Goal: Information Seeking & Learning: Learn about a topic

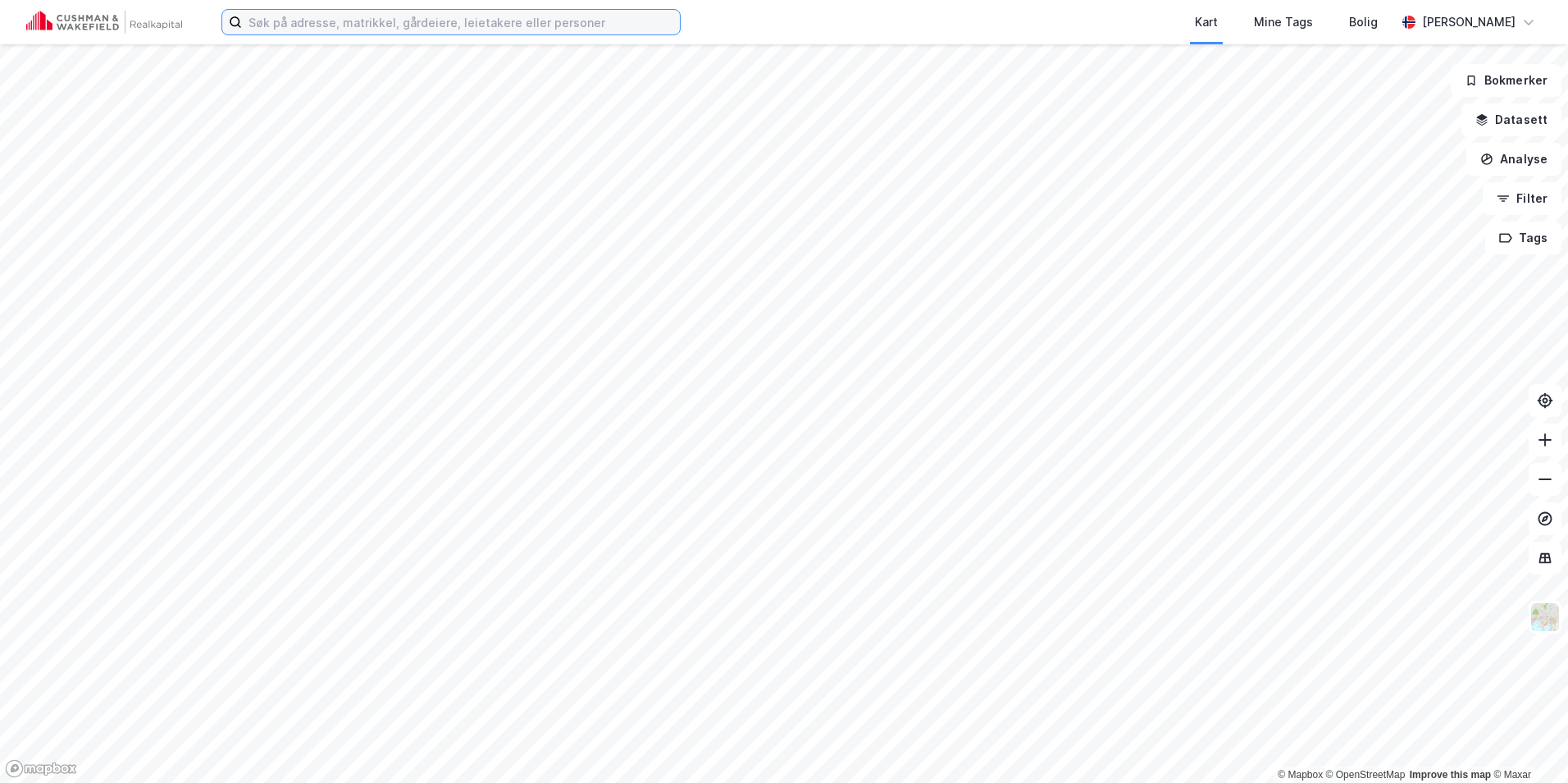
click at [297, 23] on input at bounding box center [461, 22] width 438 height 24
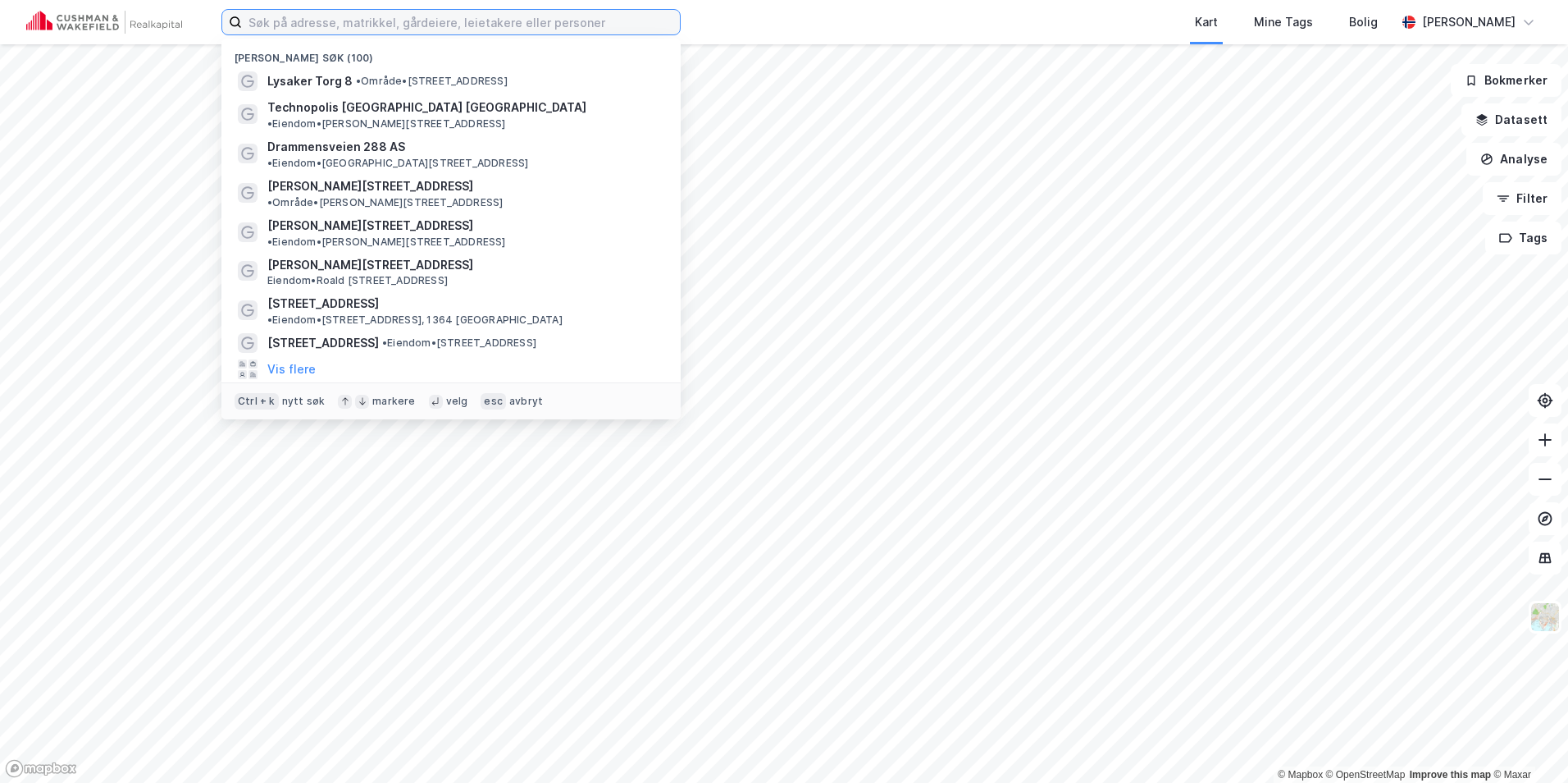
click at [320, 17] on input at bounding box center [461, 22] width 438 height 24
paste input "Solheimsgaten 16-18"
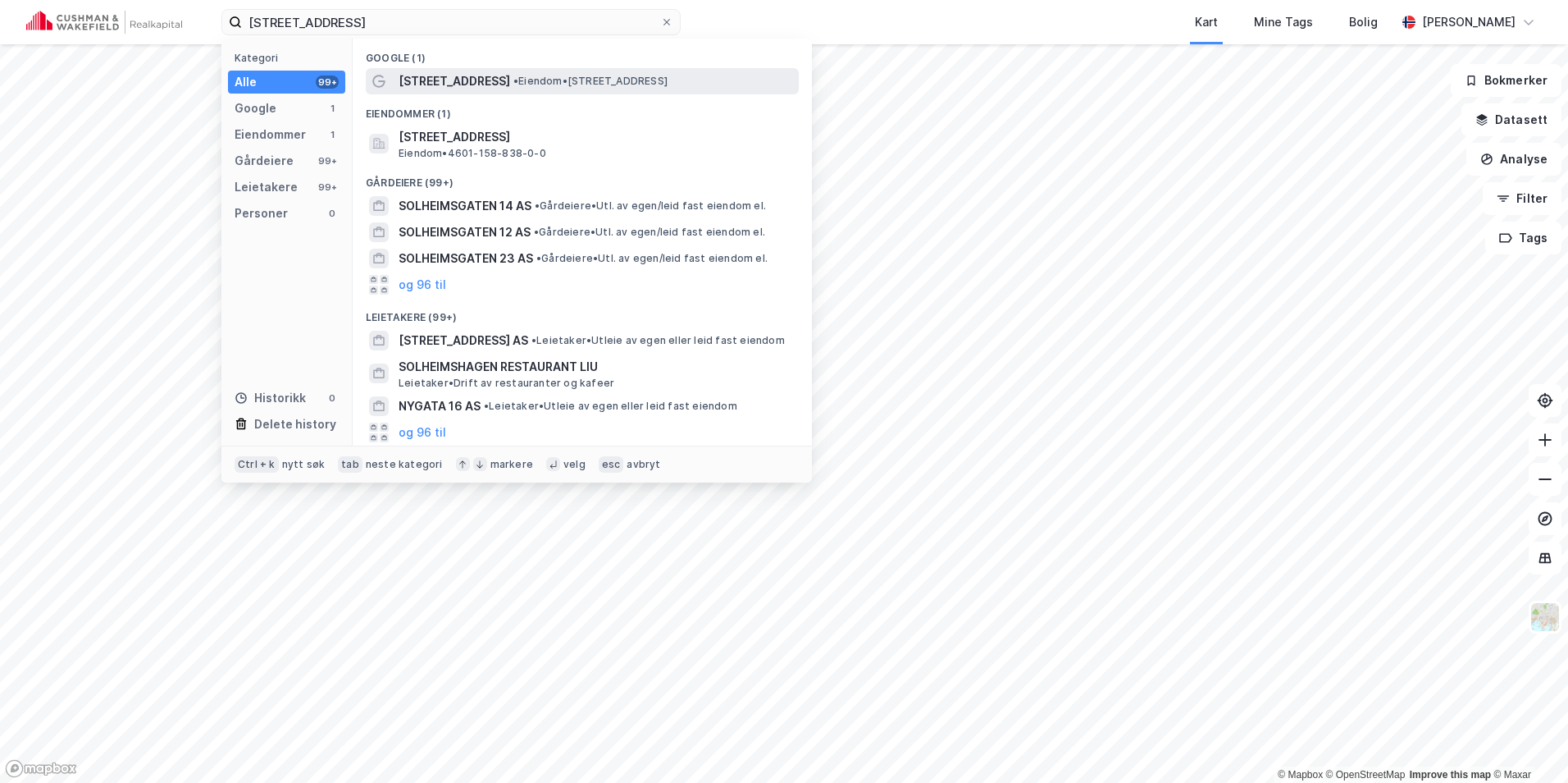
click at [466, 92] on div "[STREET_ADDRESS] • Eiendom • [STREET_ADDRESS]" at bounding box center [583, 81] width 434 height 26
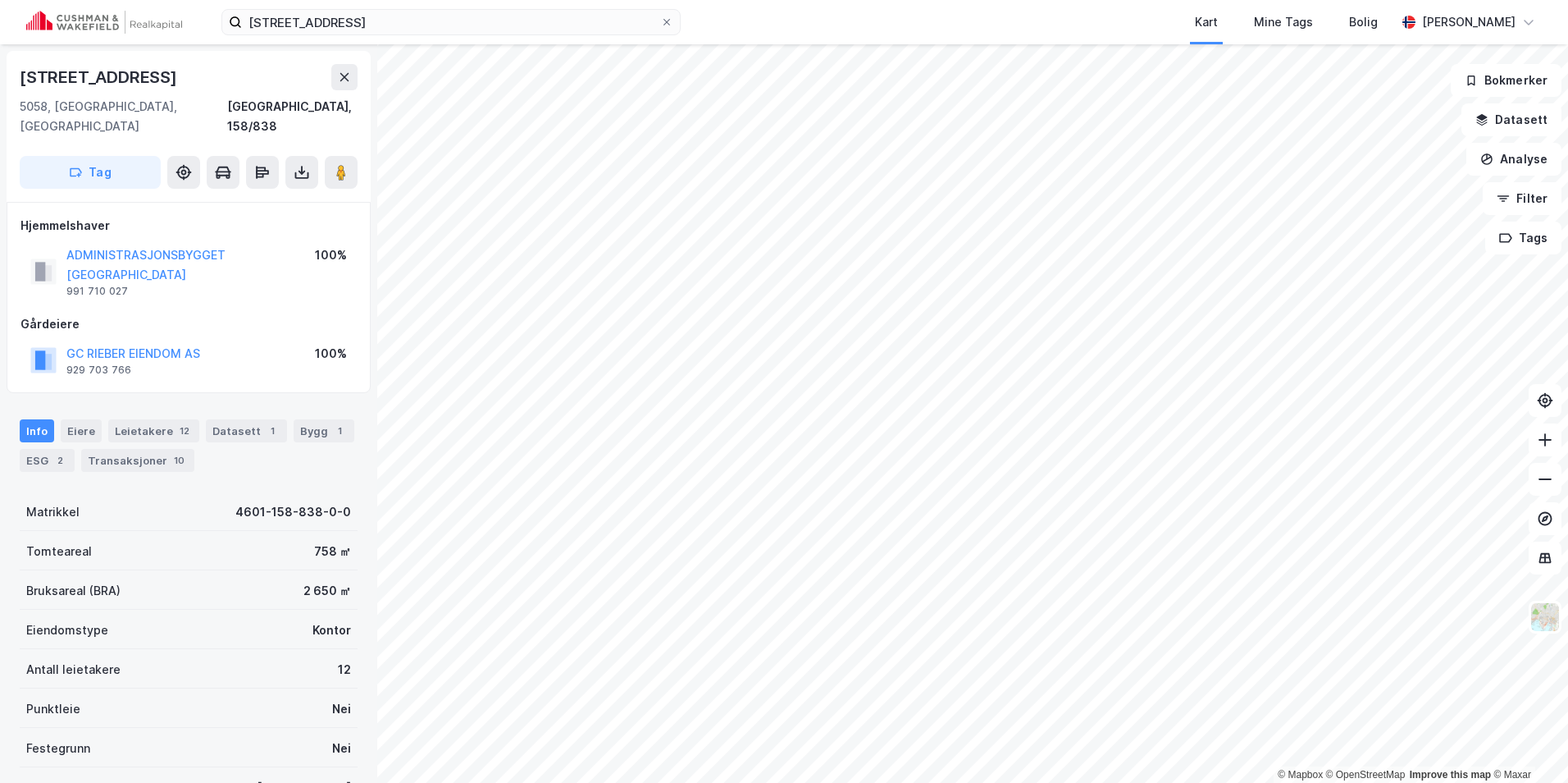
click at [75, 445] on div "Info [PERSON_NAME] 12 Datasett 1 Bygg 1 ESG 2 Transaksjoner 10" at bounding box center [188, 445] width 338 height 52
click at [65, 453] on div "2" at bounding box center [60, 461] width 16 height 16
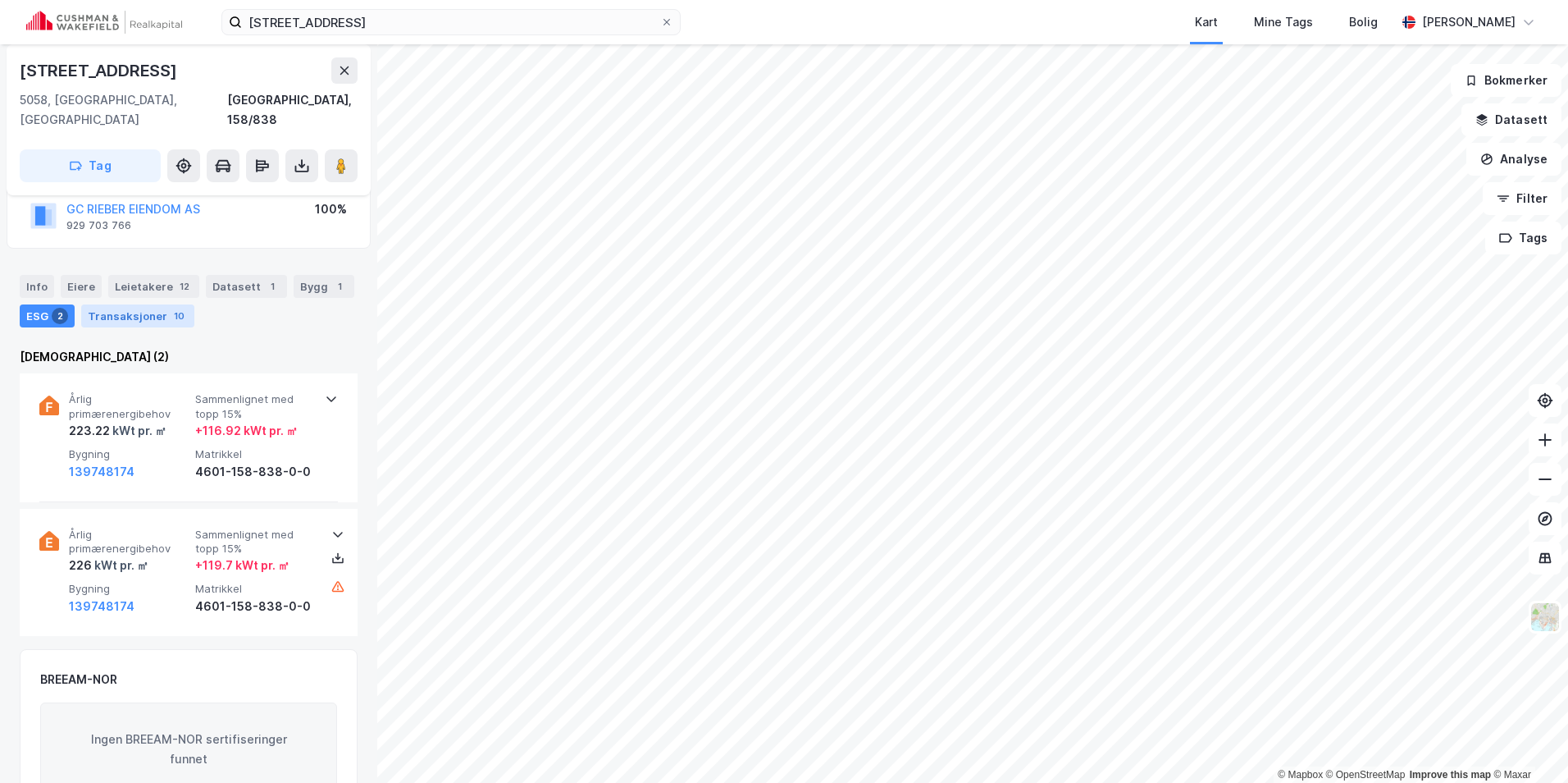
scroll to position [111, 0]
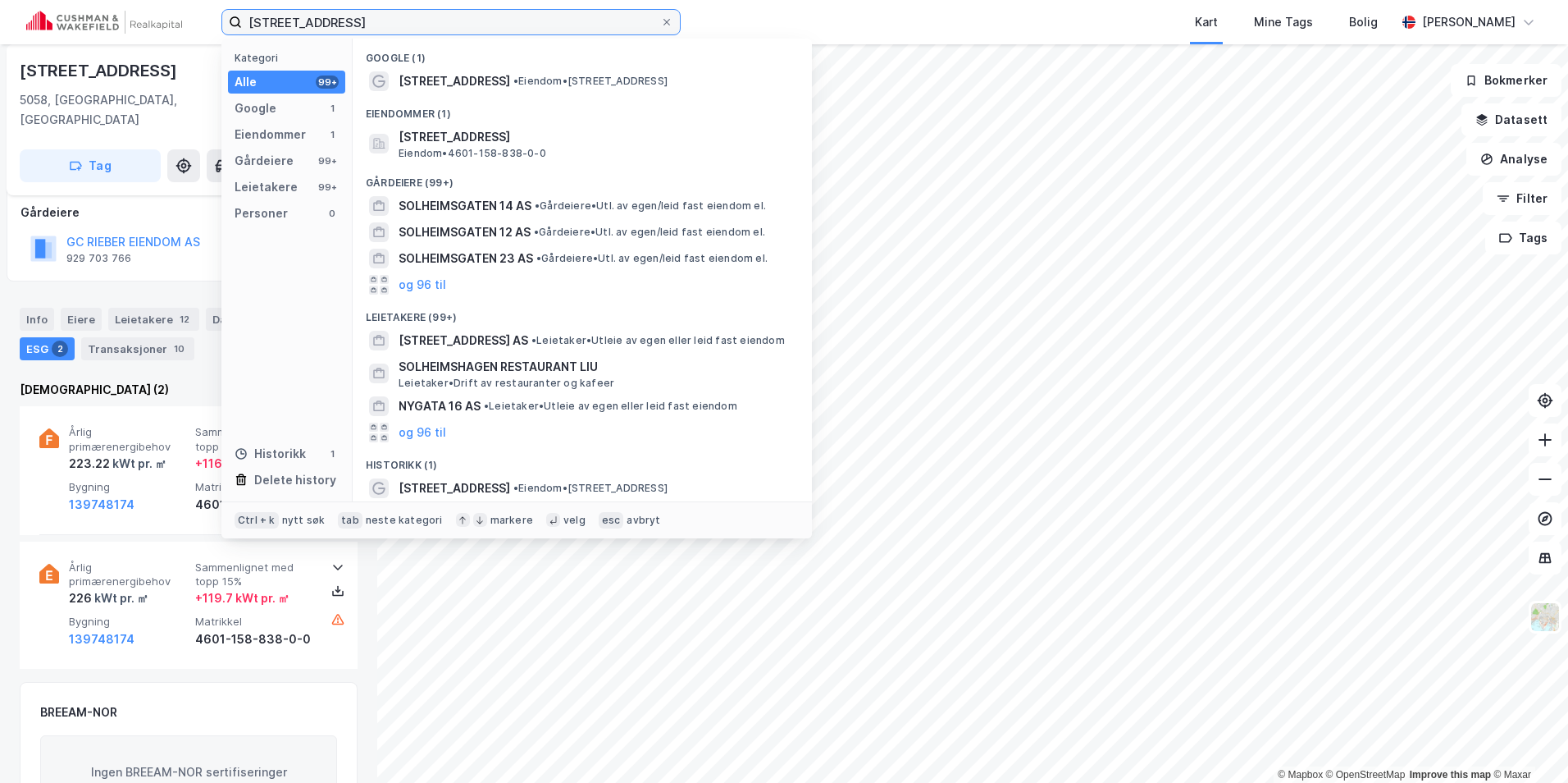
drag, startPoint x: 355, startPoint y: 24, endPoint x: 109, endPoint y: 6, distance: 246.7
click at [109, 6] on div "Solheimsgaten 16 Kategori Alle 99+ Google 1 Eiendommer 1 Gårdeiere 99+ Leietake…" at bounding box center [784, 22] width 1568 height 44
paste input "Damsgårdsvei"
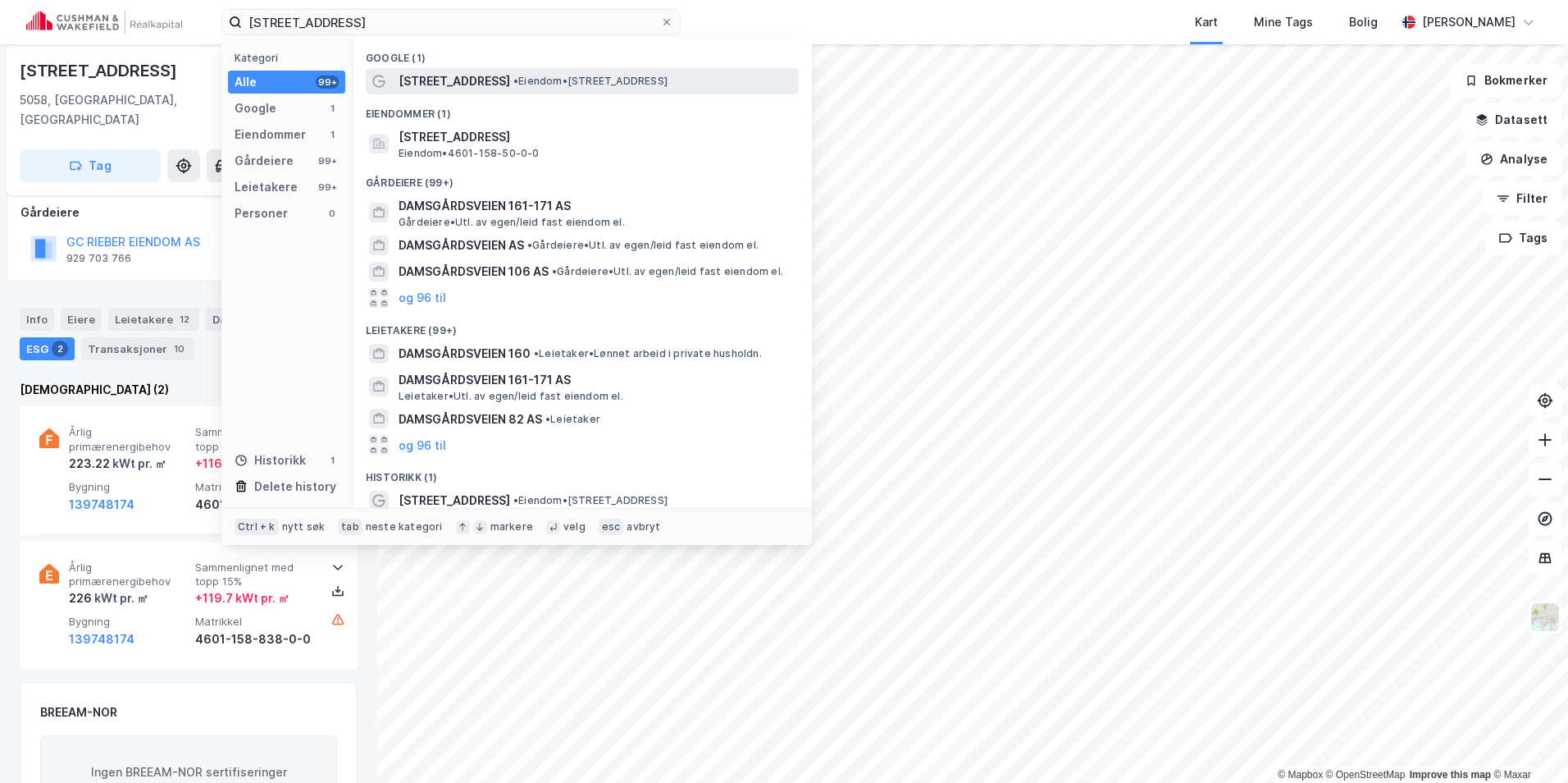
click at [517, 82] on span "•" at bounding box center [515, 81] width 4 height 13
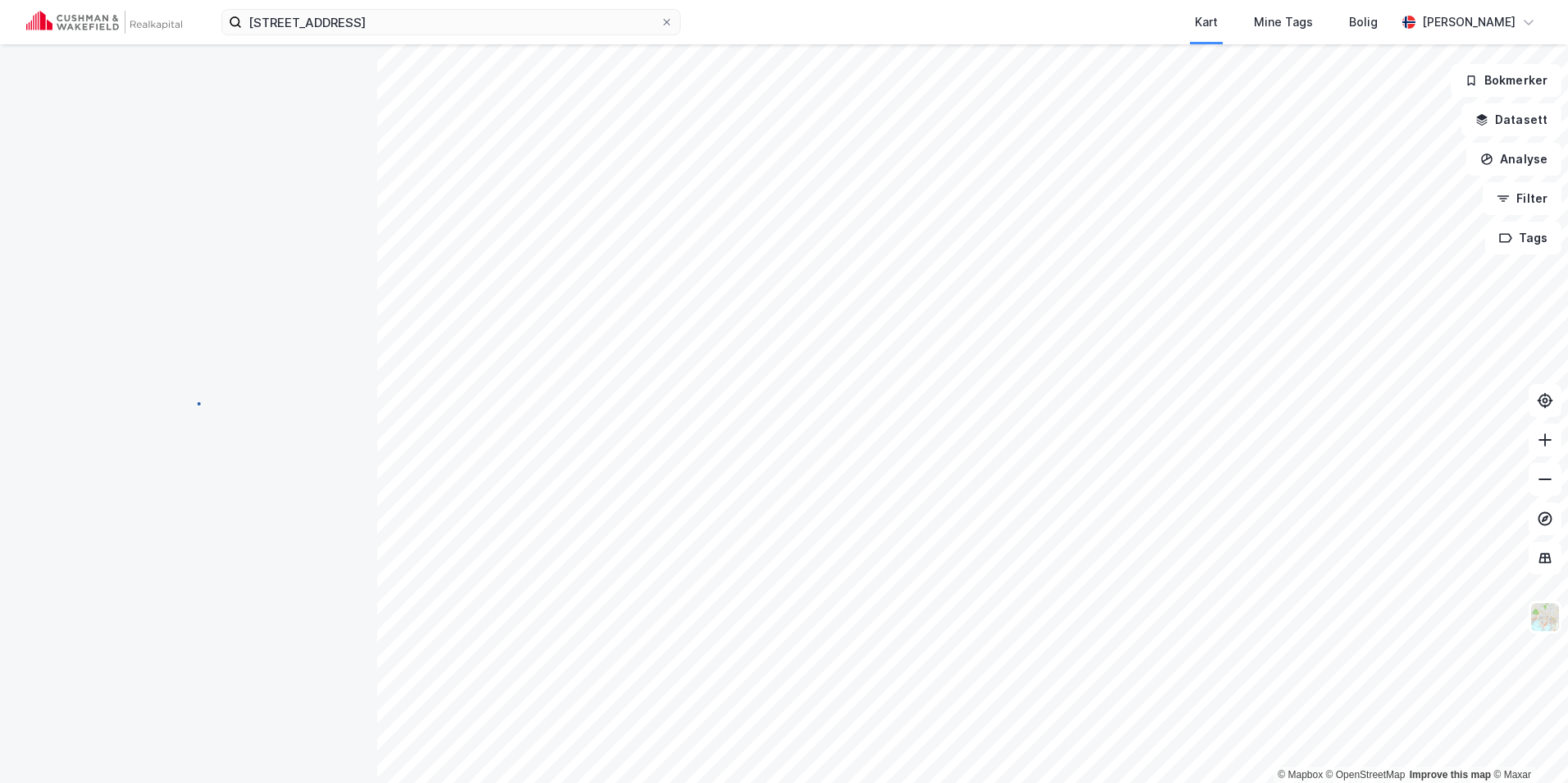
scroll to position [111, 0]
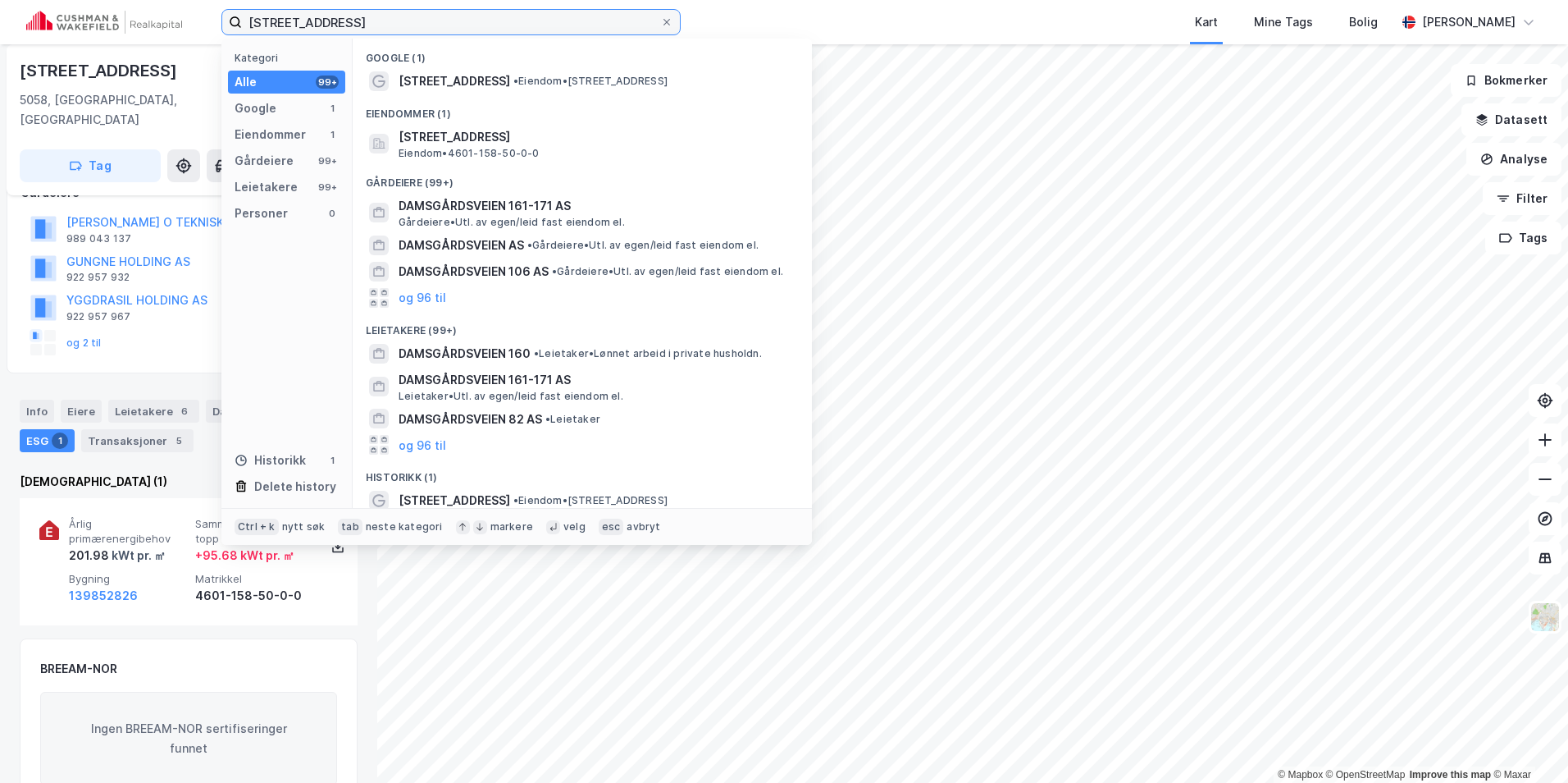
drag, startPoint x: 399, startPoint y: 24, endPoint x: 37, endPoint y: 8, distance: 362.4
click at [49, 15] on div "[STREET_ADDRESS] Kategori Alle 99+ Google 1 Eiendommer 1 Gårdeiere 99+ Leietake…" at bounding box center [784, 22] width 1568 height 44
paste input "50"
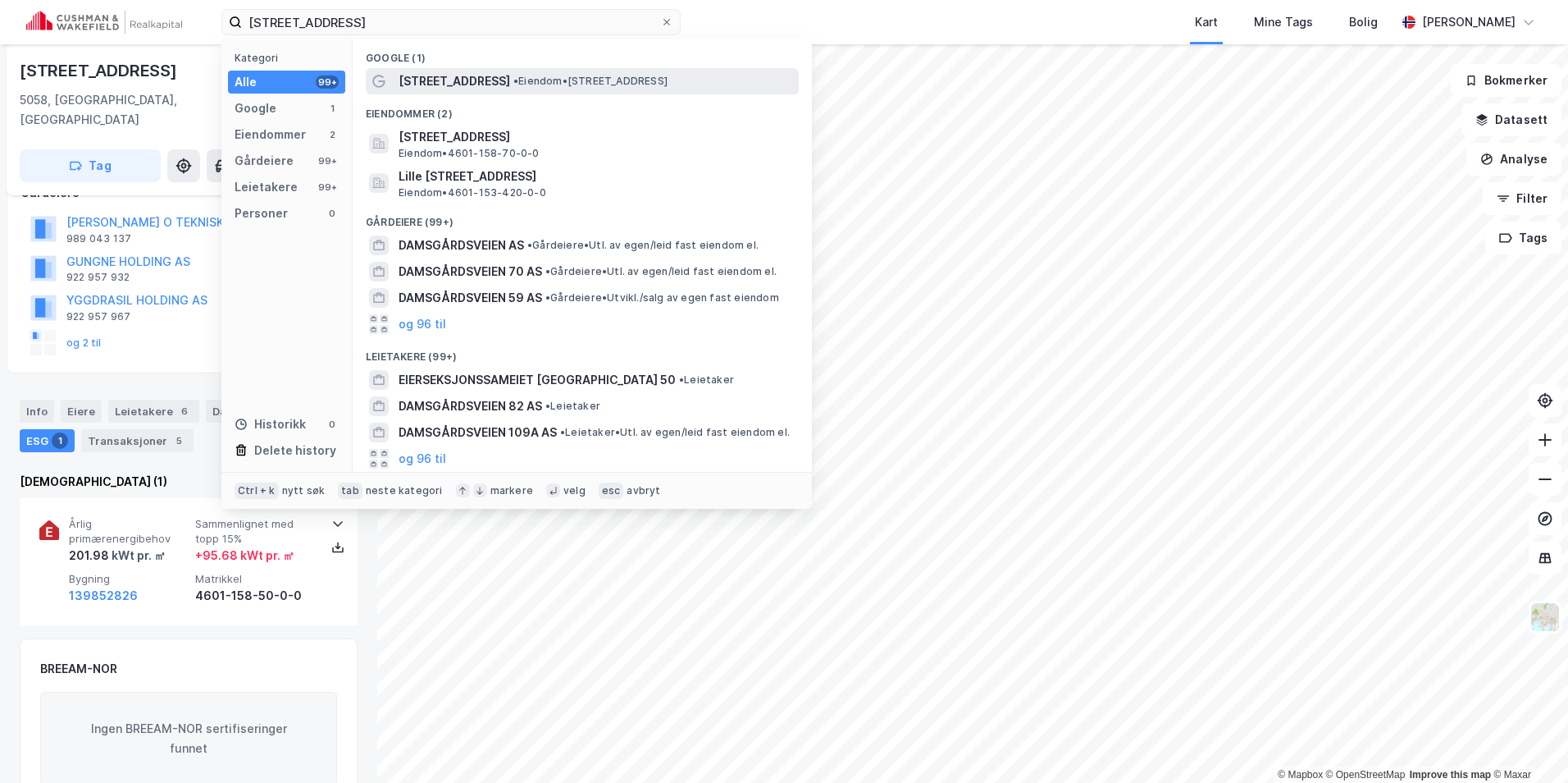
click at [477, 76] on span "[STREET_ADDRESS]" at bounding box center [454, 82] width 111 height 20
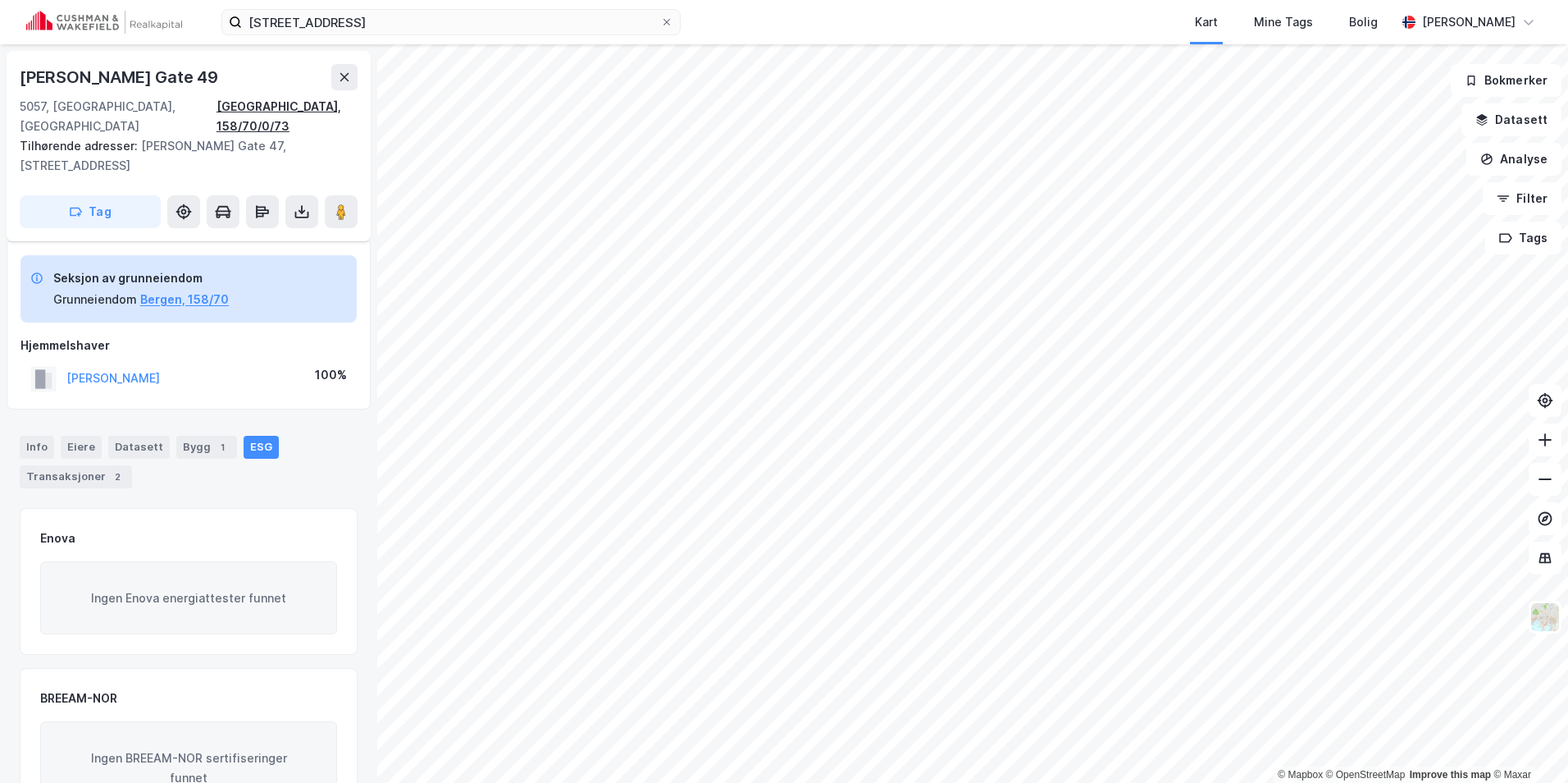
scroll to position [111, 0]
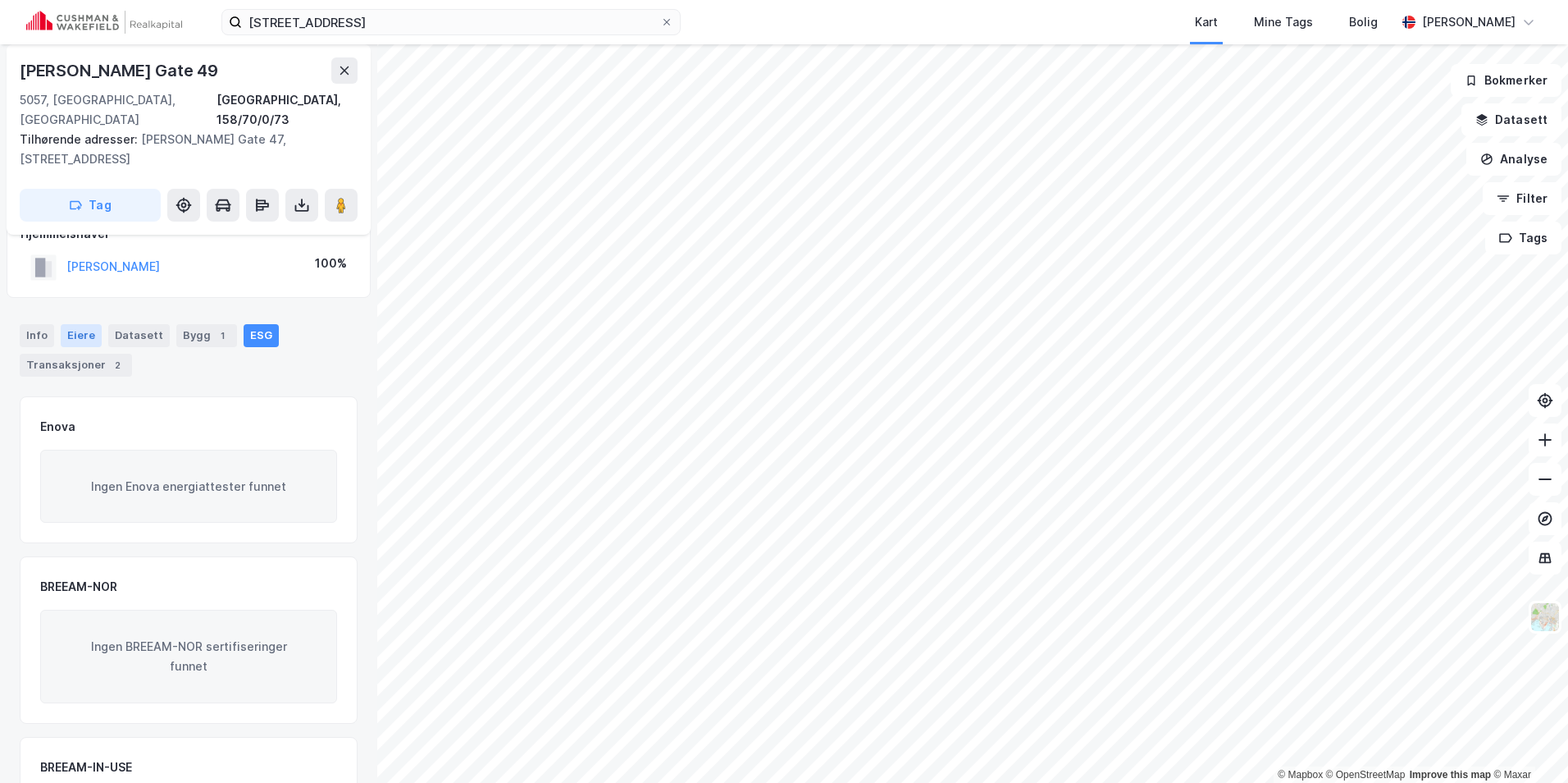
click at [83, 324] on div "Eiere" at bounding box center [82, 336] width 41 height 23
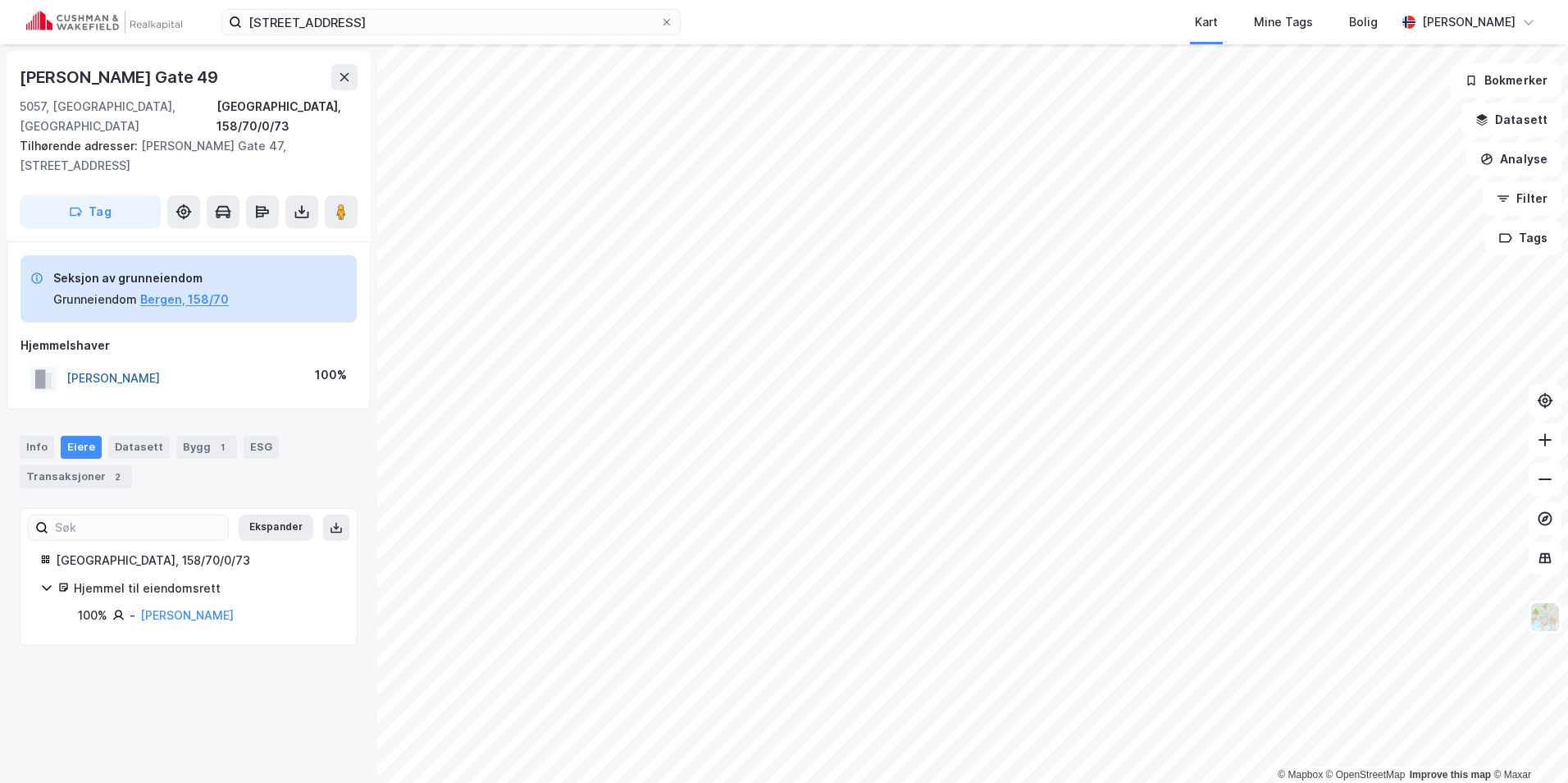
click at [0, 0] on button "[PERSON_NAME]" at bounding box center [0, 0] width 0 height 0
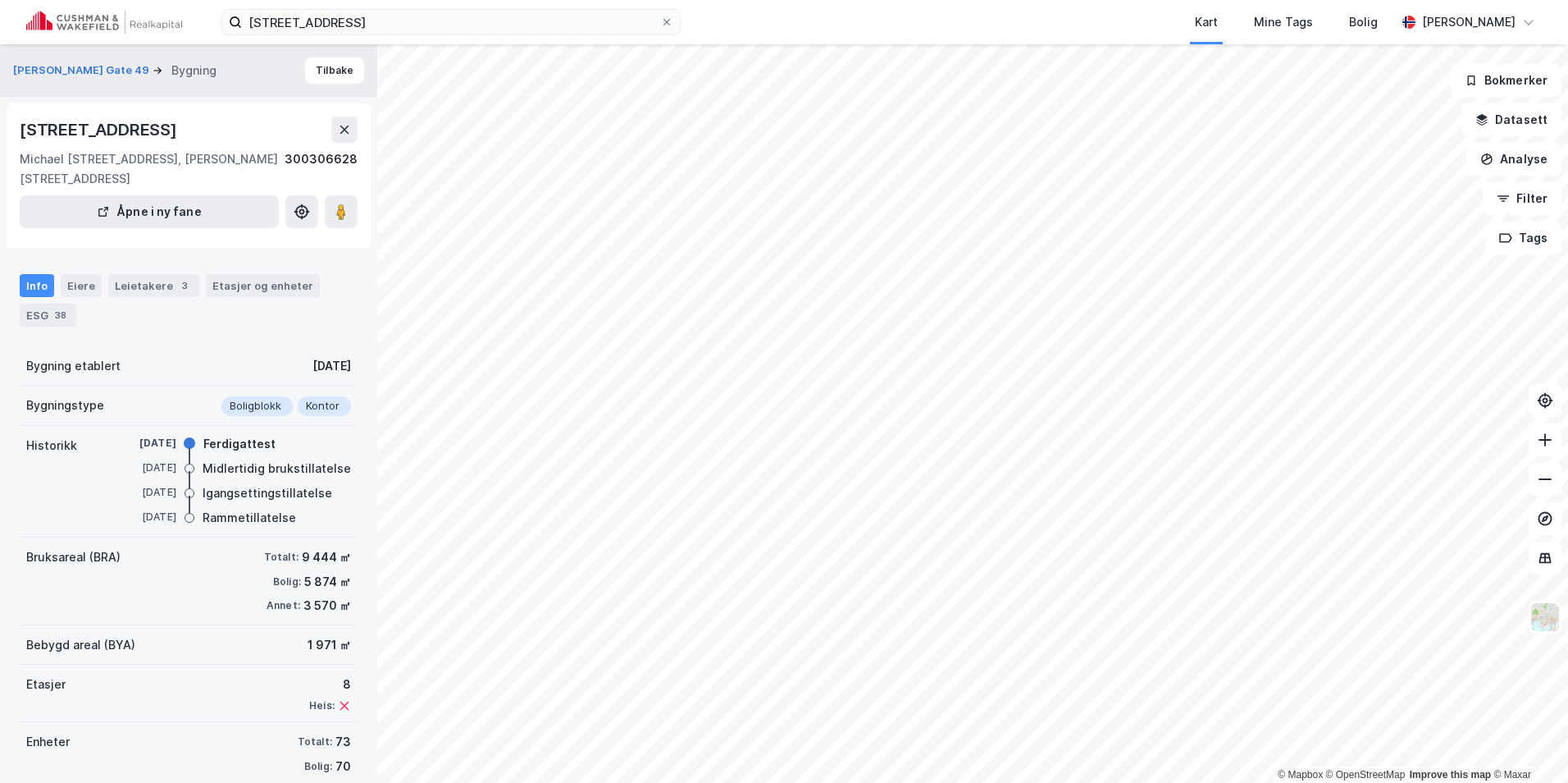
scroll to position [28, 0]
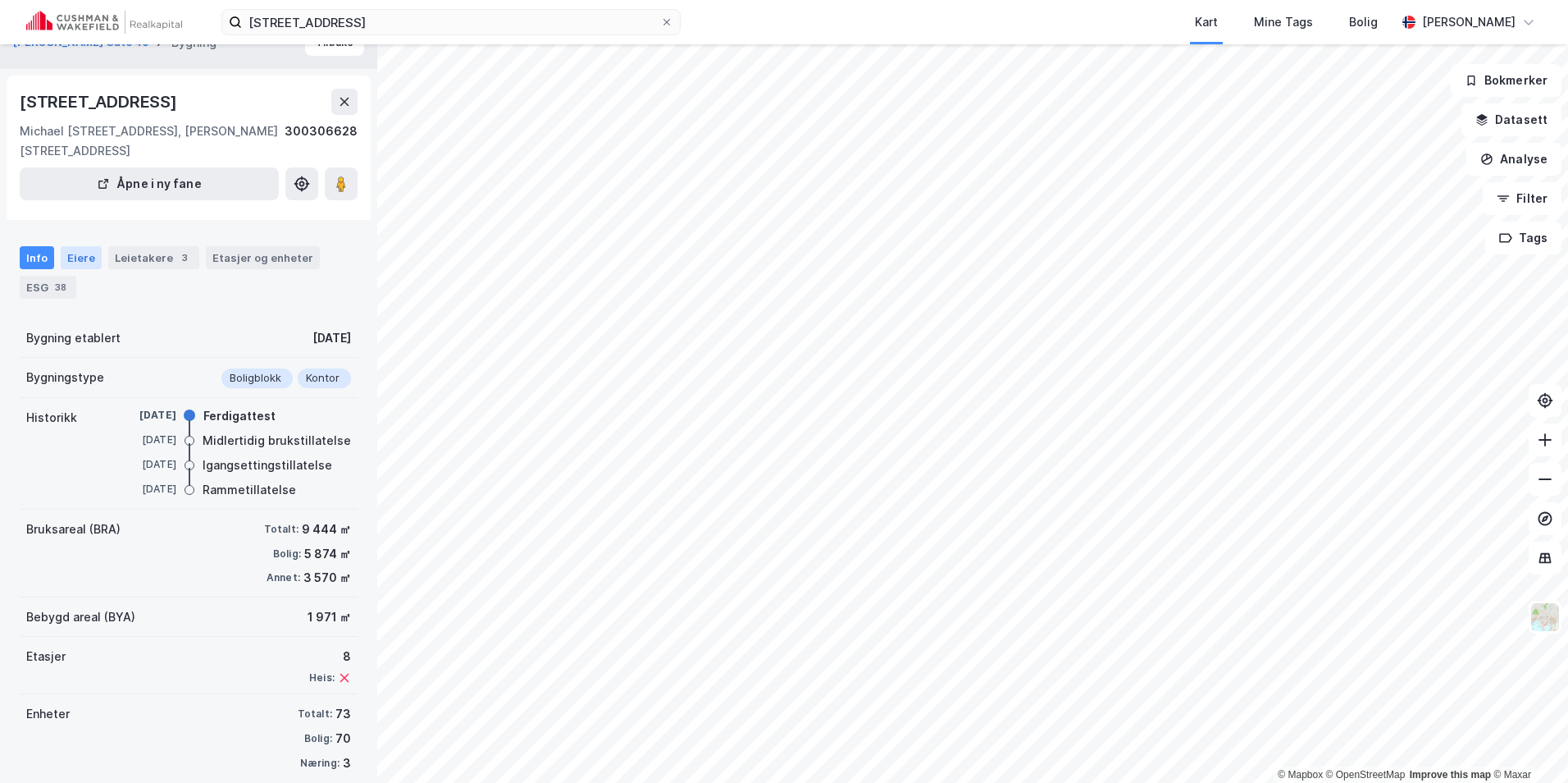
click at [76, 246] on div "Eiere" at bounding box center [82, 258] width 41 height 23
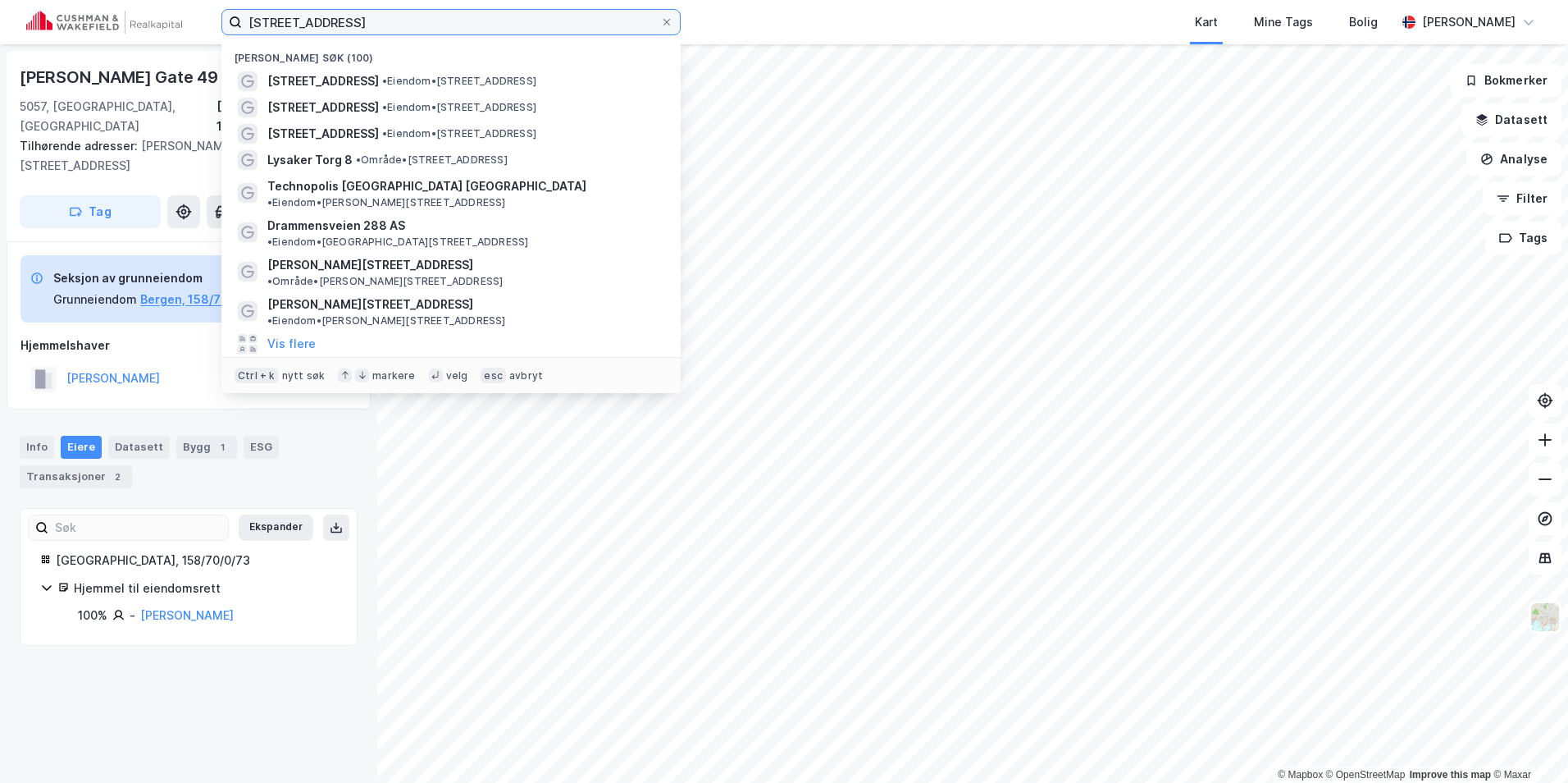
drag, startPoint x: 372, startPoint y: 23, endPoint x: 116, endPoint y: -4, distance: 257.4
click at [116, 0] on html "Damsgårdsveien 50 [GEOGRAPHIC_DATA] søk (100) [STREET_ADDRESS] • Eiendom • [STR…" at bounding box center [784, 392] width 1568 height 783
paste input "Bredalsmarken 15"
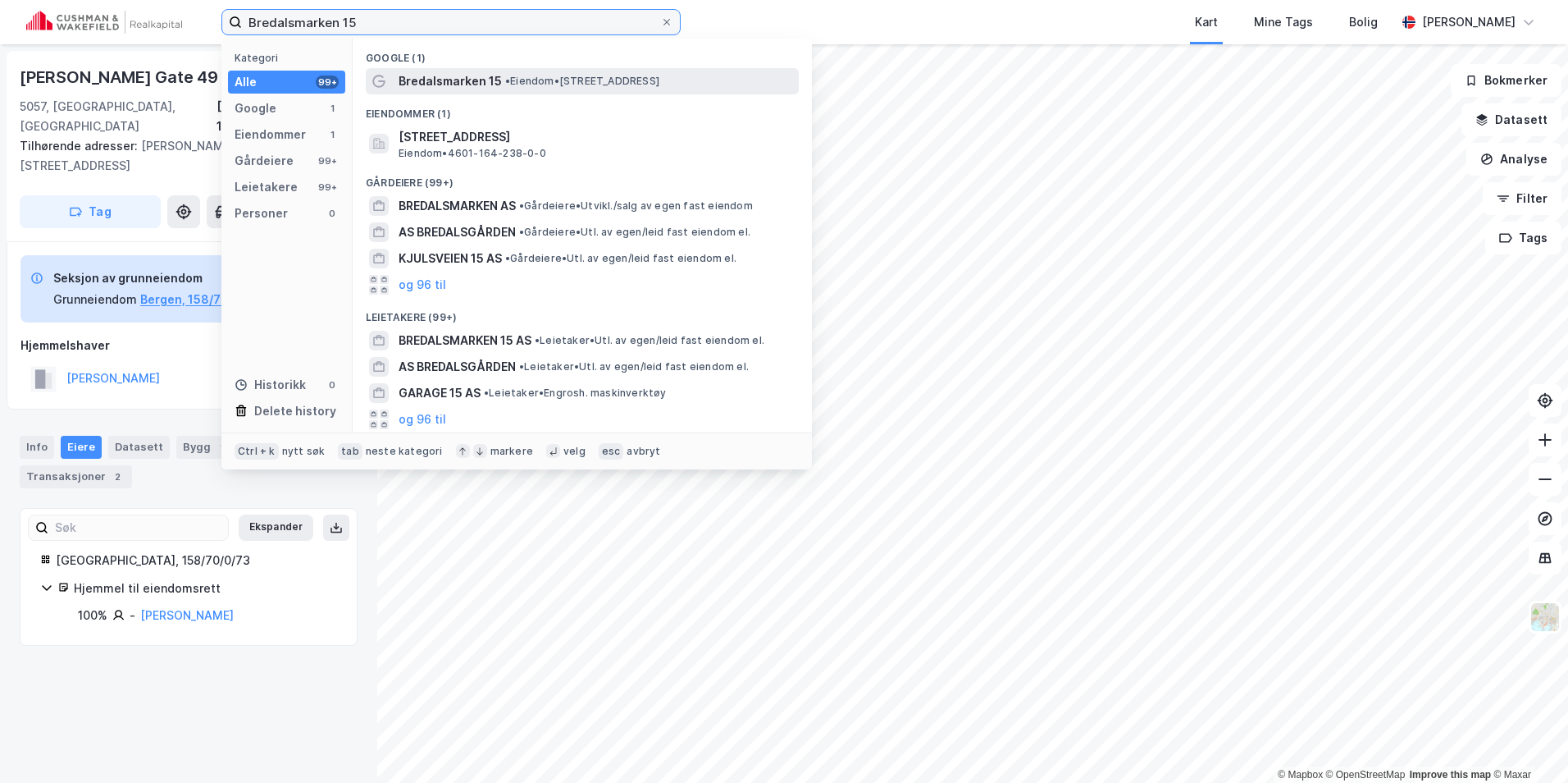
type input "Bredalsmarken 15"
click at [516, 75] on span "• Eiendom • [STREET_ADDRESS]" at bounding box center [583, 81] width 154 height 13
